Goal: Information Seeking & Learning: Learn about a topic

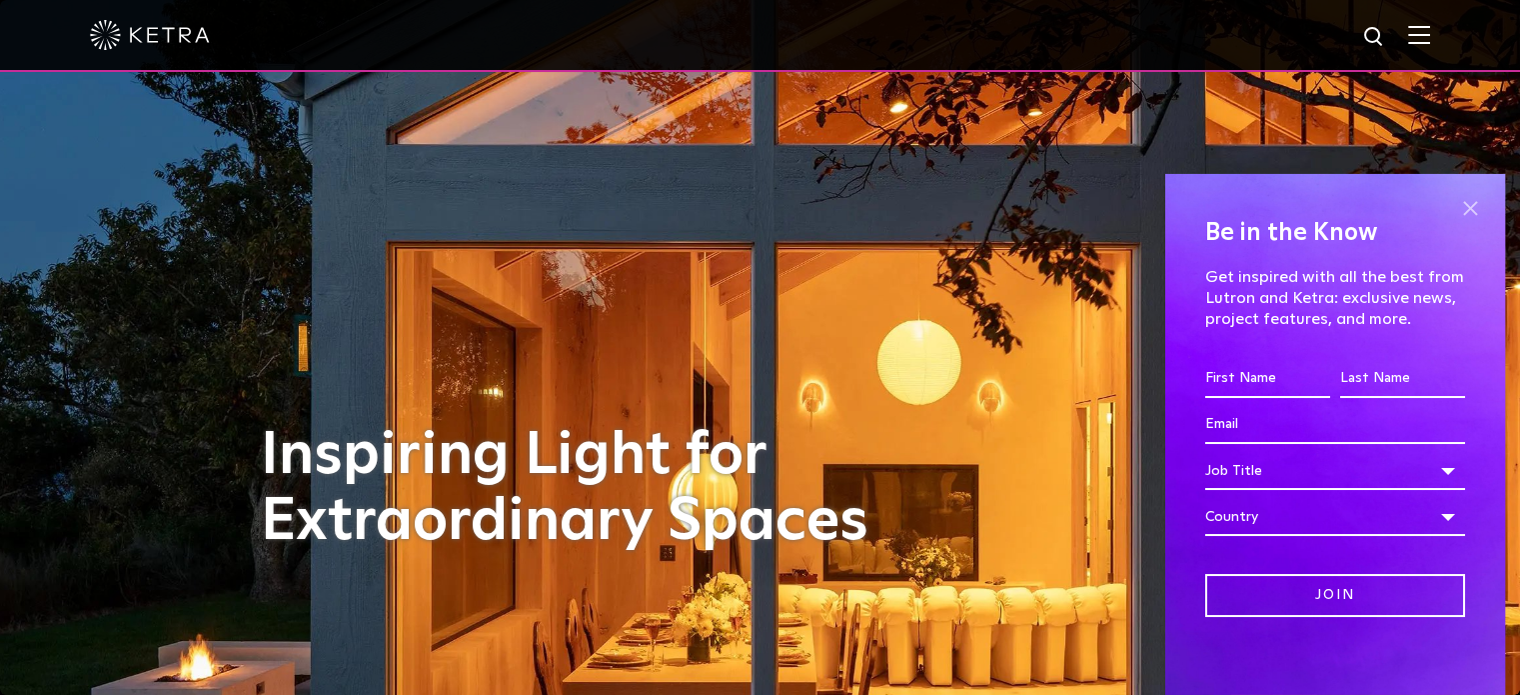
click at [1455, 210] on span at bounding box center [1470, 209] width 30 height 30
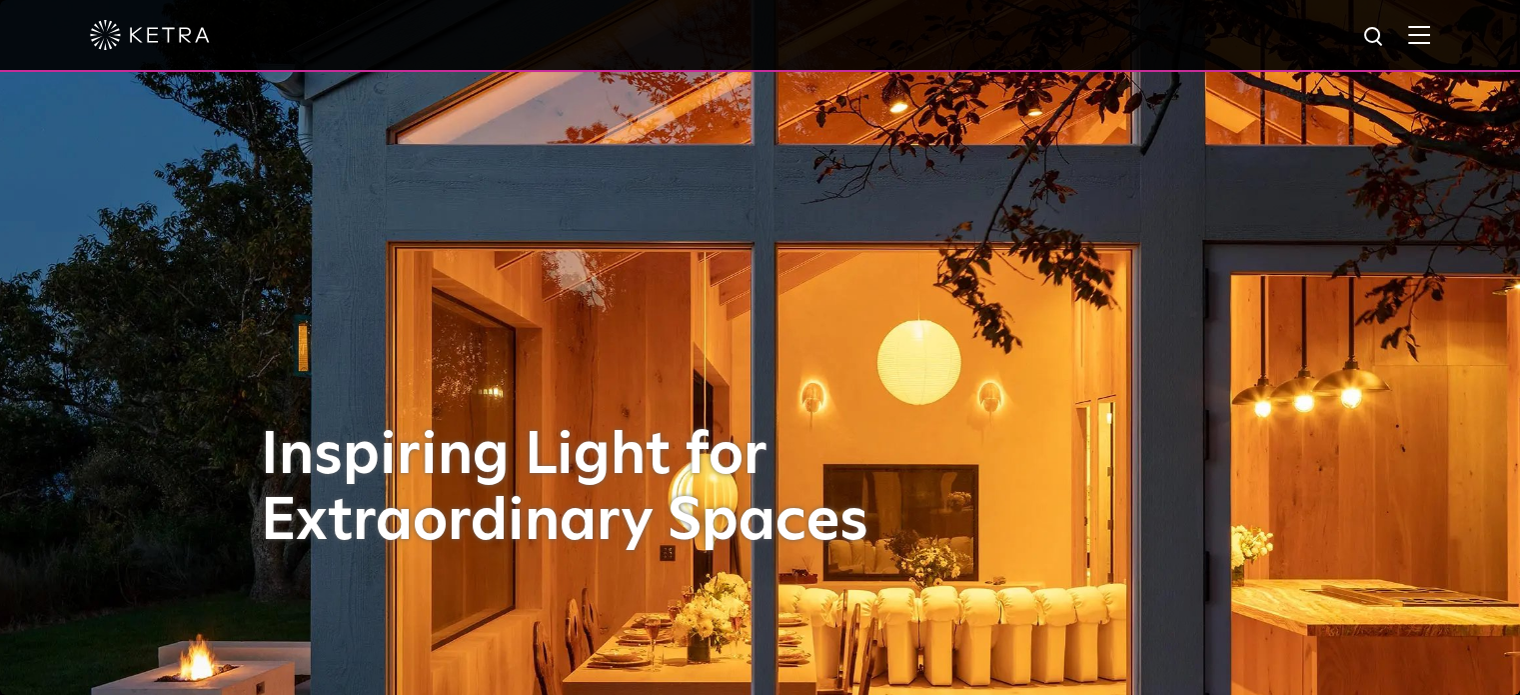
click at [1430, 40] on img at bounding box center [1419, 34] width 22 height 19
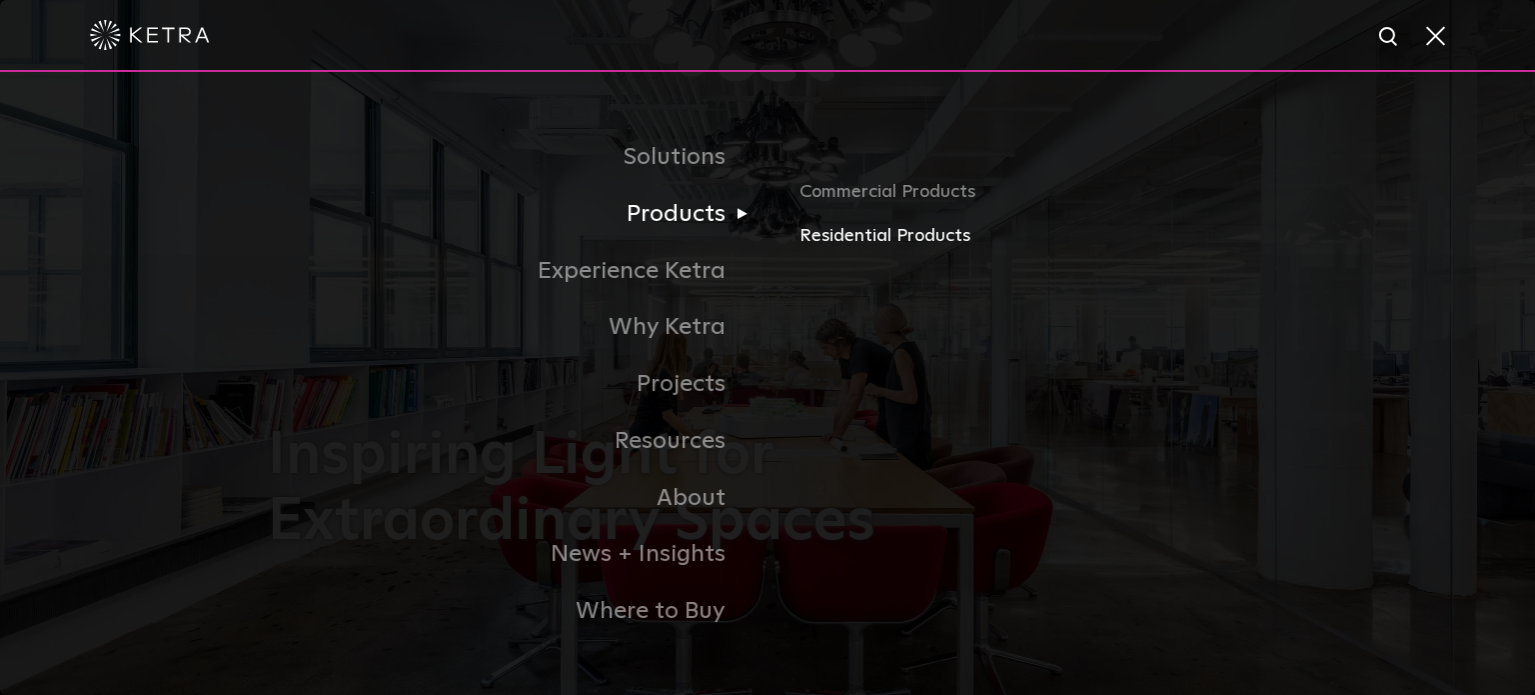
click at [889, 235] on link "Residential Products" at bounding box center [1034, 236] width 468 height 29
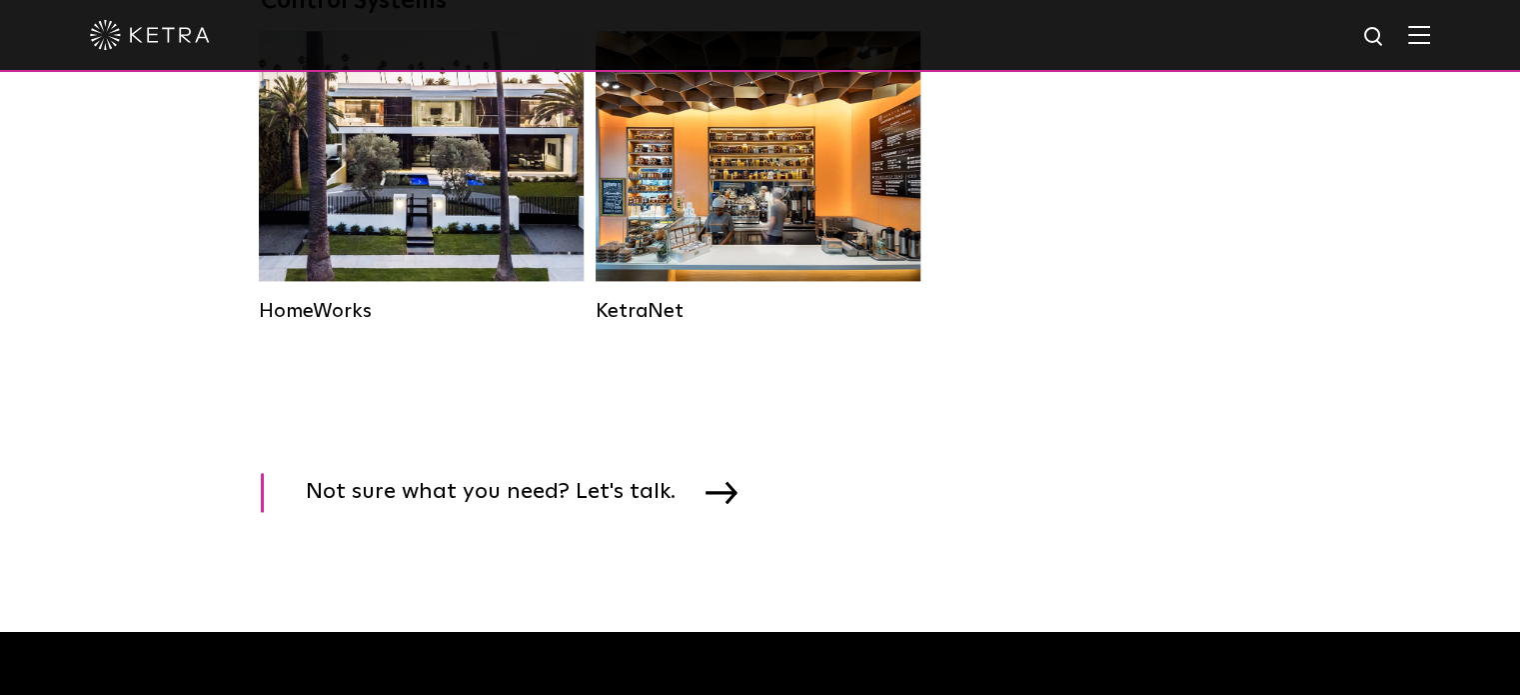
scroll to position [2665, 0]
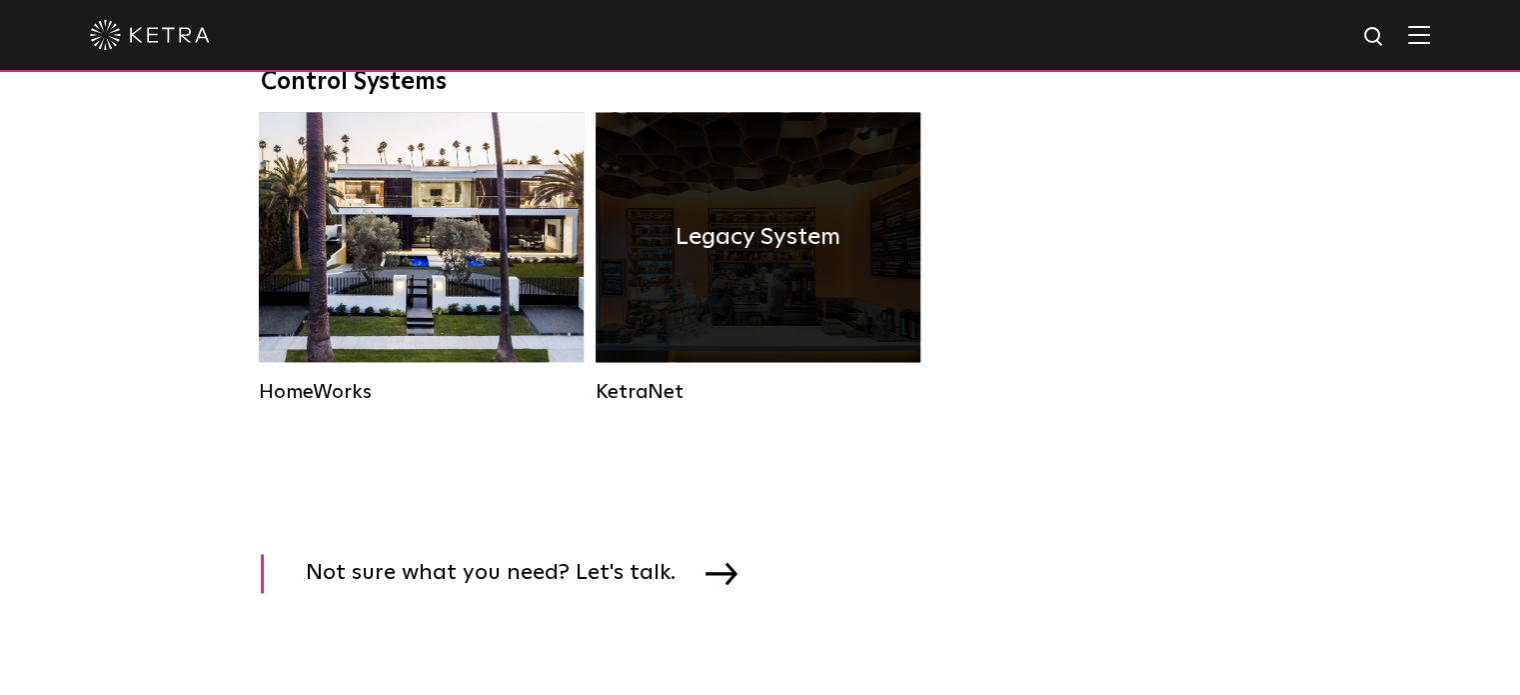
click at [760, 256] on h4 "Legacy System" at bounding box center [758, 237] width 165 height 38
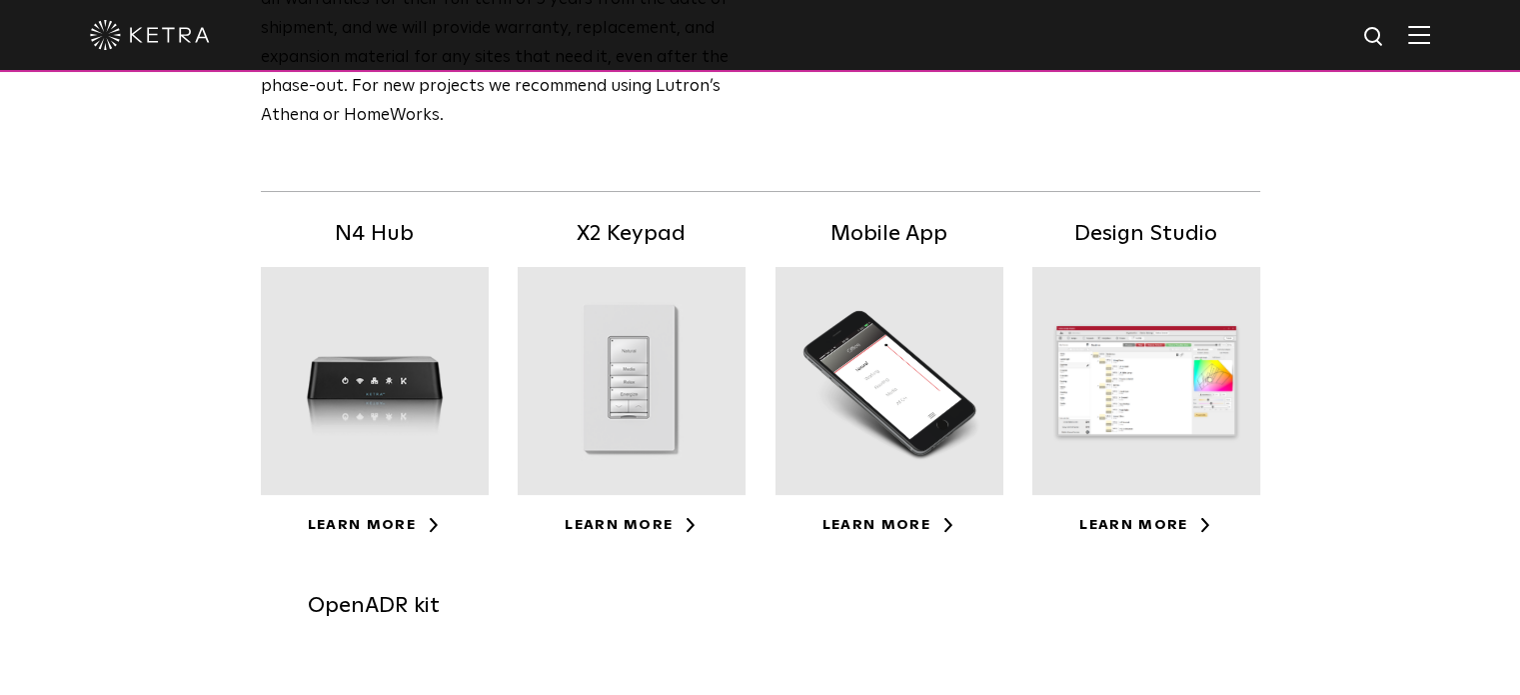
scroll to position [400, 0]
